Goal: Task Accomplishment & Management: Complete application form

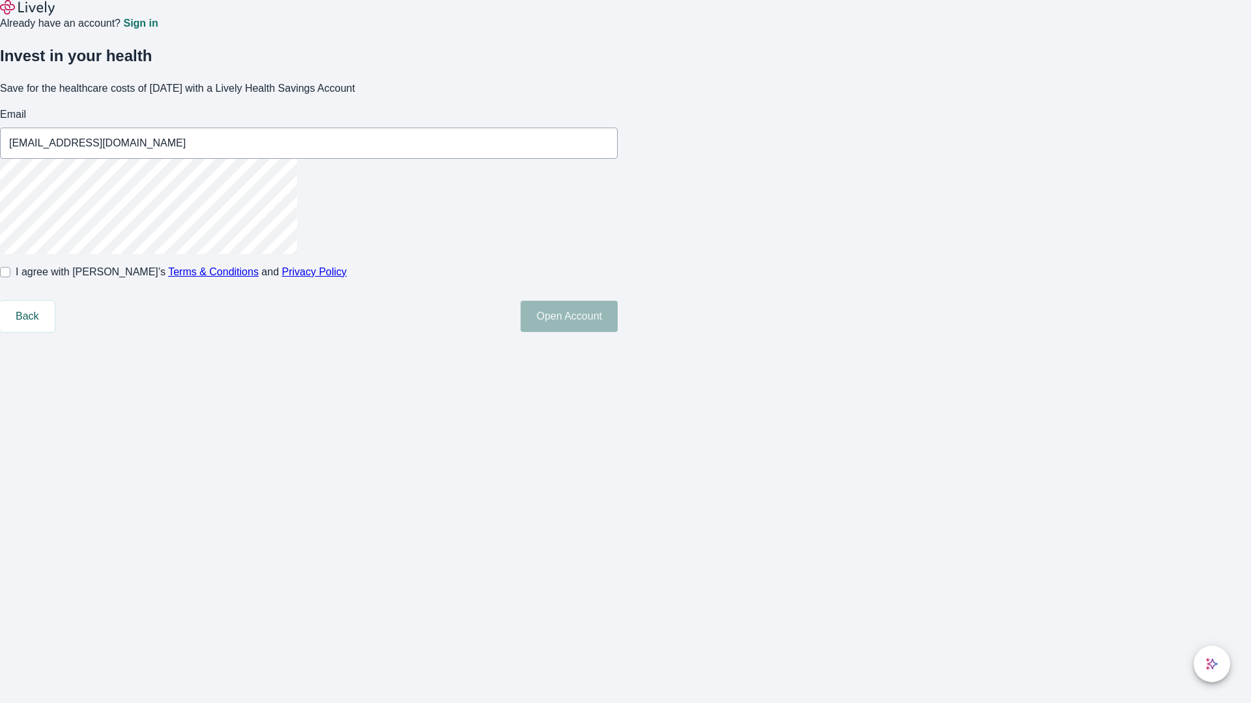
click at [10, 277] on input "I agree with Lively’s Terms & Conditions and Privacy Policy" at bounding box center [5, 272] width 10 height 10
checkbox input "true"
click at [617, 332] on button "Open Account" at bounding box center [568, 316] width 97 height 31
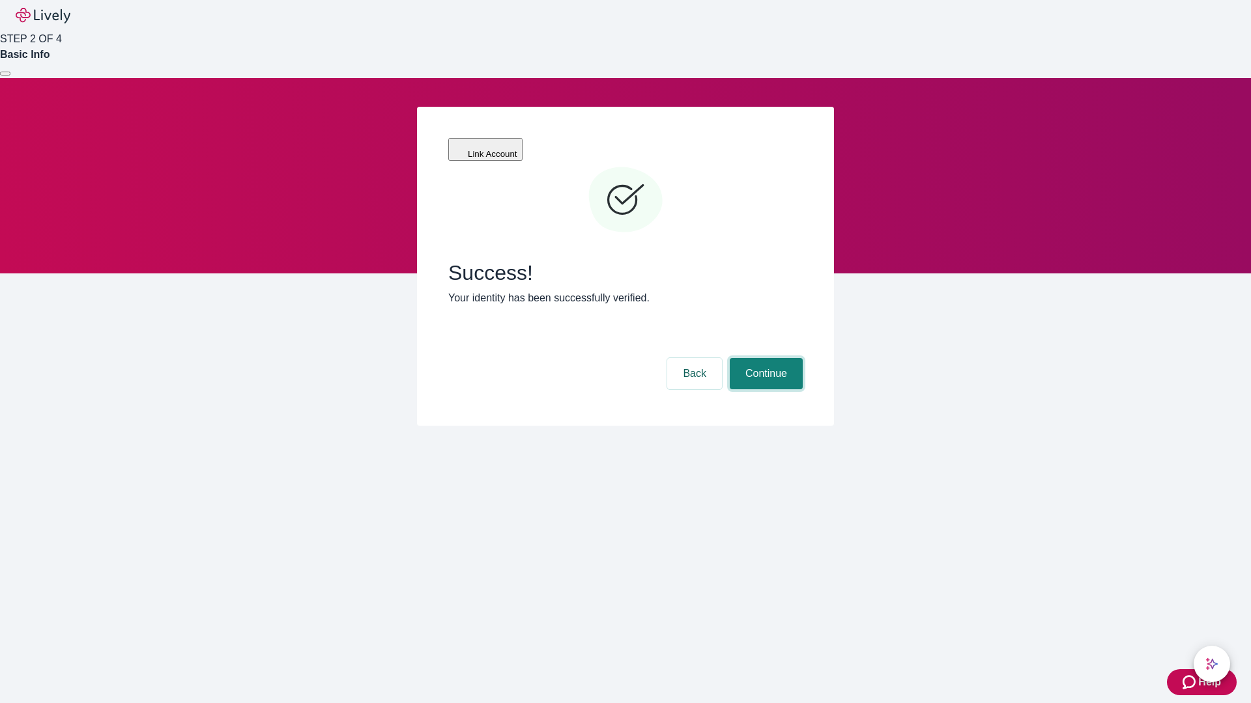
click at [764, 358] on button "Continue" at bounding box center [766, 373] width 73 height 31
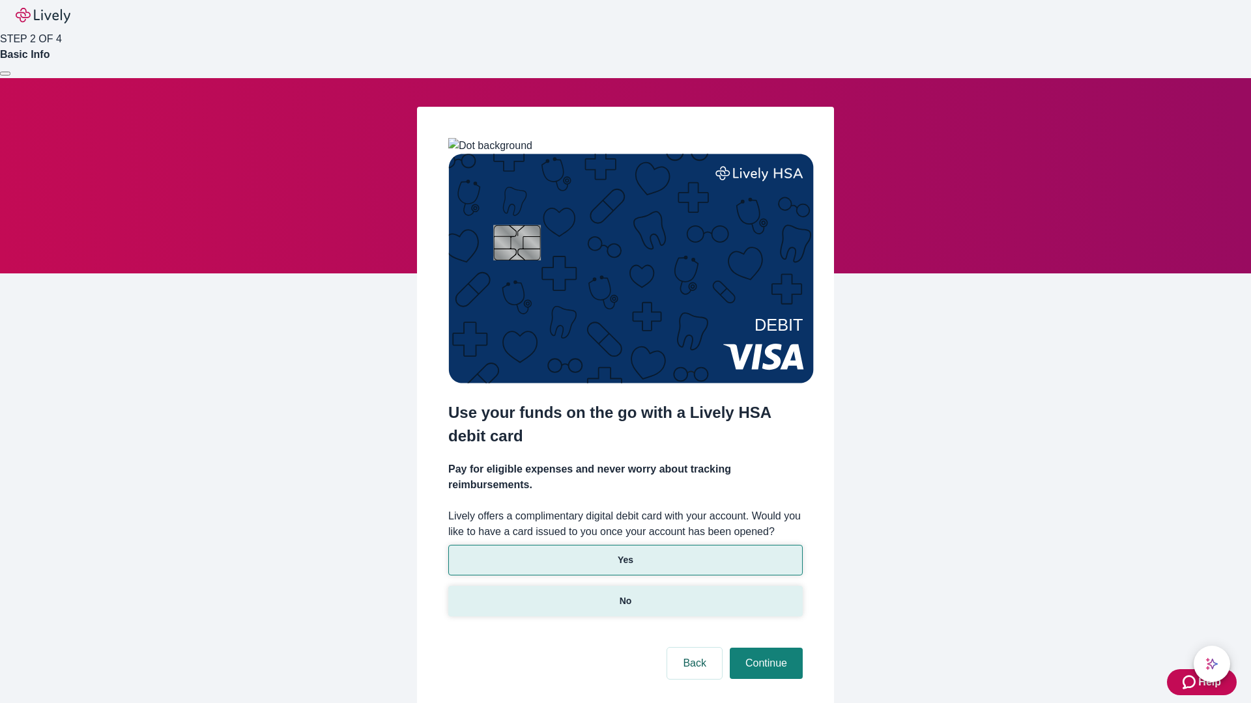
click at [625, 595] on p "No" at bounding box center [625, 602] width 12 height 14
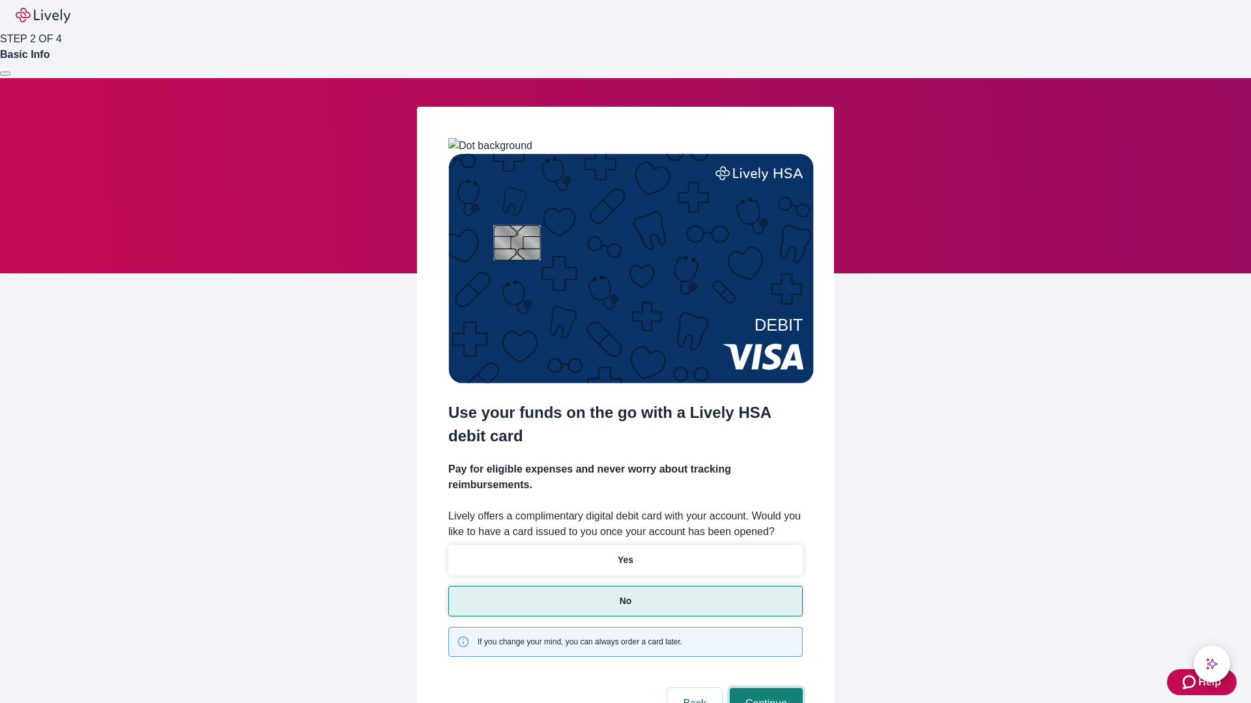
click at [764, 688] on button "Continue" at bounding box center [766, 703] width 73 height 31
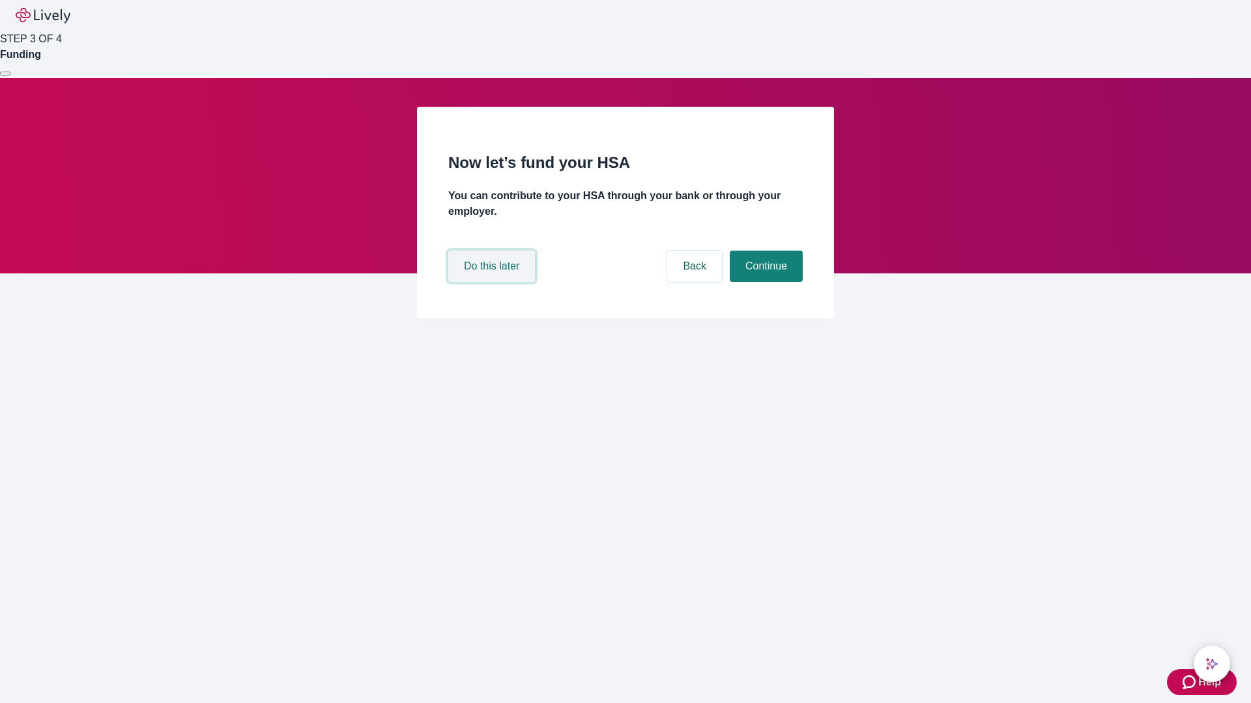
click at [493, 282] on button "Do this later" at bounding box center [491, 266] width 87 height 31
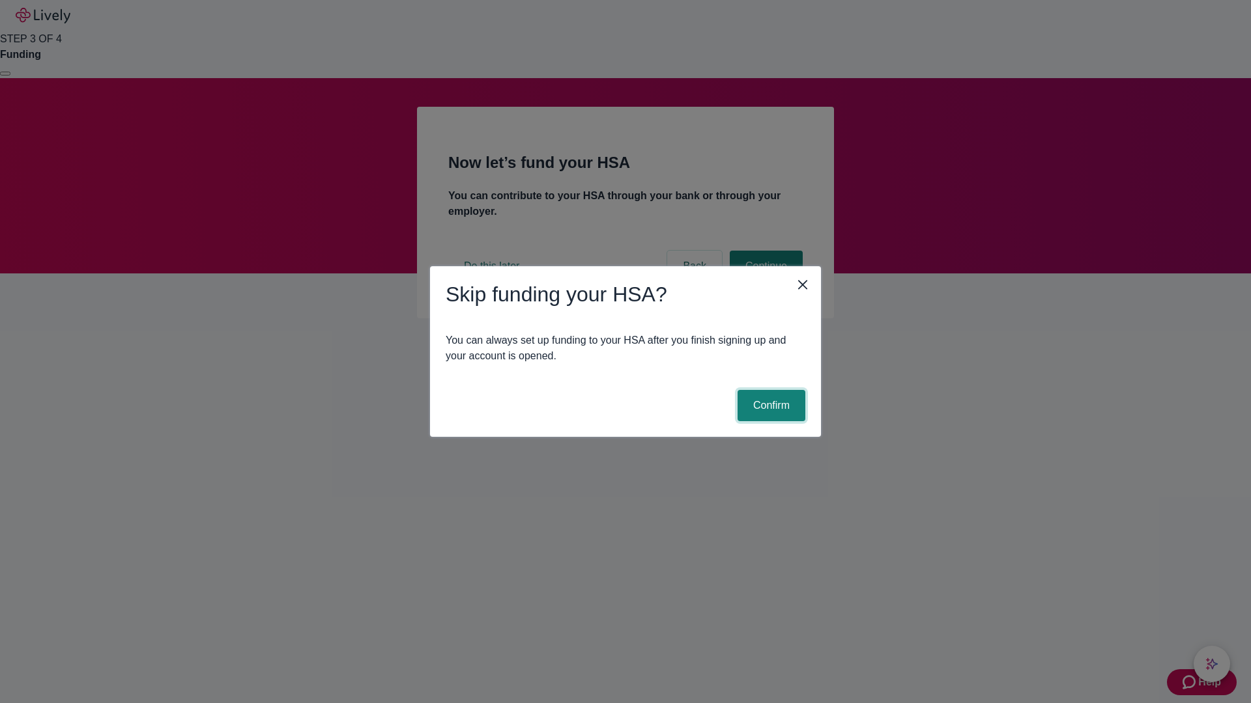
click at [769, 406] on button "Confirm" at bounding box center [771, 405] width 68 height 31
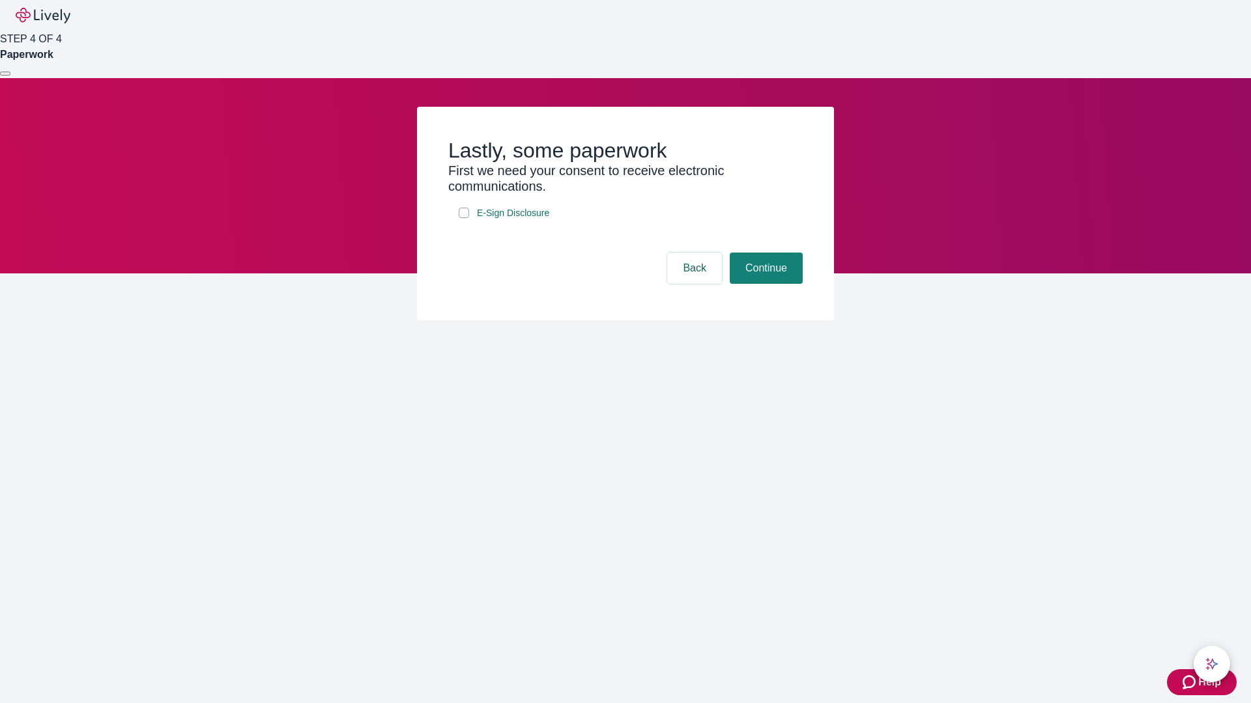
click at [464, 218] on input "E-Sign Disclosure" at bounding box center [464, 213] width 10 height 10
checkbox input "true"
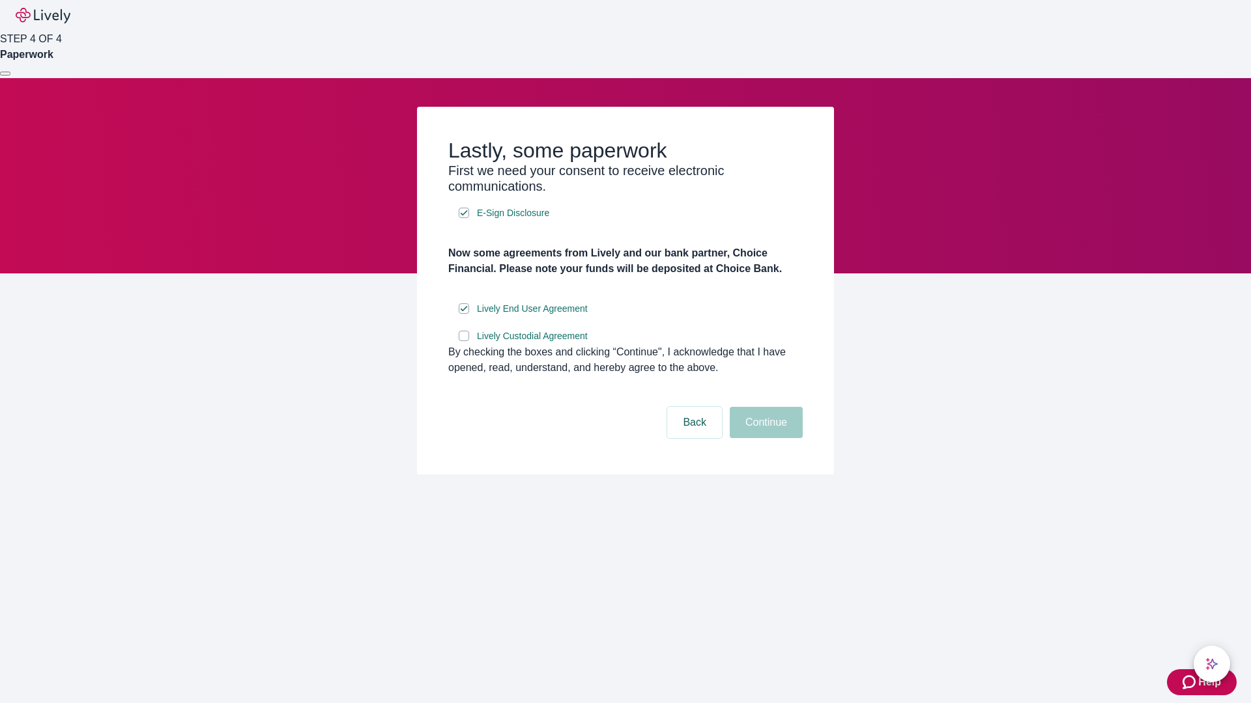
click at [464, 341] on input "Lively Custodial Agreement" at bounding box center [464, 336] width 10 height 10
checkbox input "true"
click at [764, 438] on button "Continue" at bounding box center [766, 422] width 73 height 31
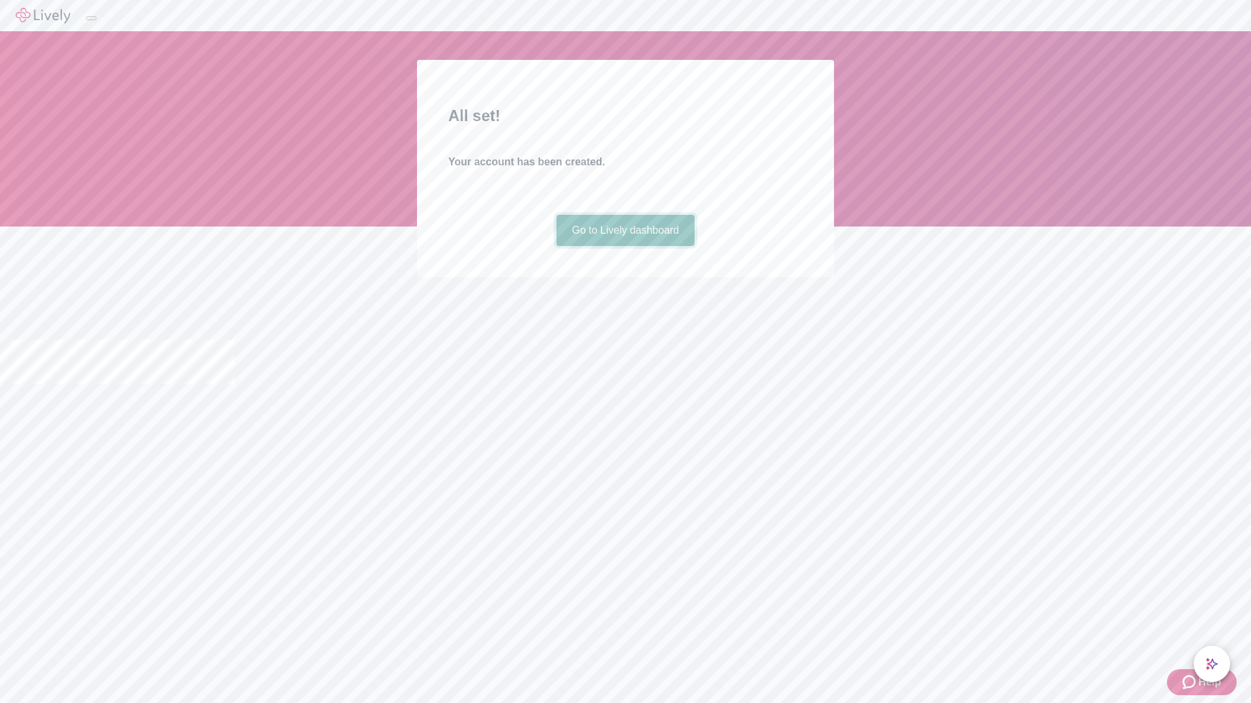
click at [625, 246] on link "Go to Lively dashboard" at bounding box center [625, 230] width 139 height 31
